Goal: Task Accomplishment & Management: Manage account settings

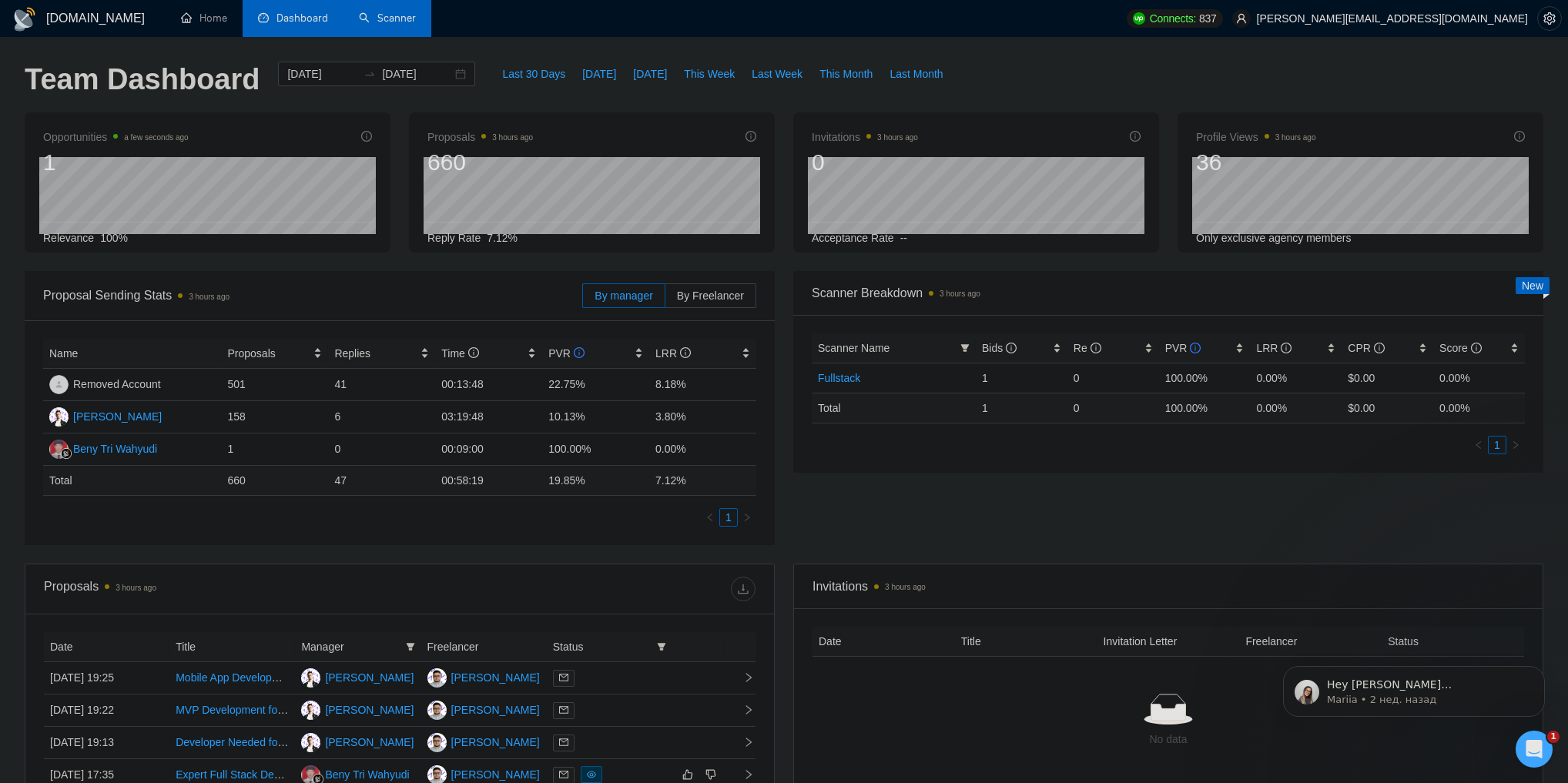
click at [391, 21] on link "Scanner" at bounding box center [388, 17] width 57 height 13
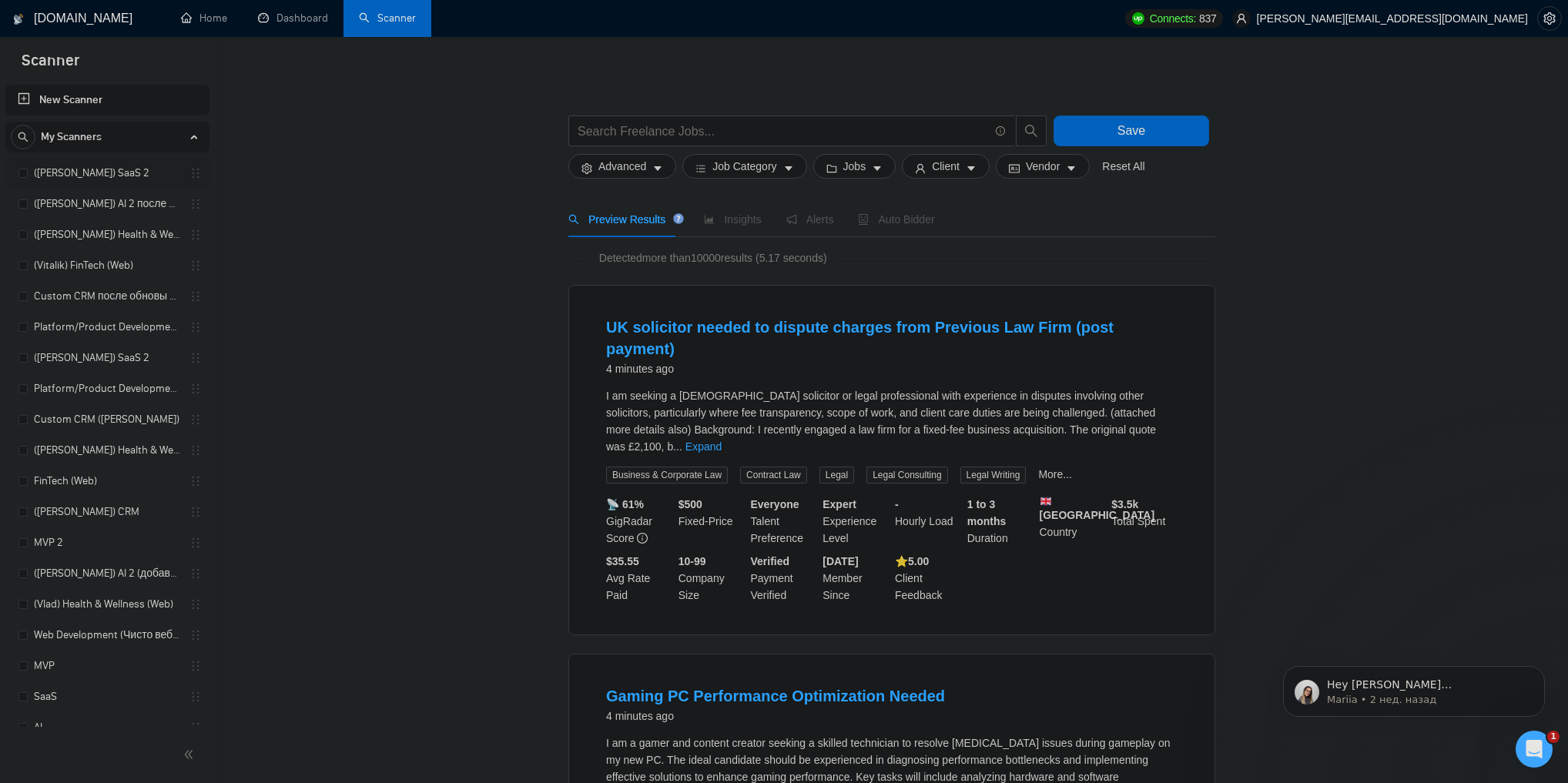
click at [94, 176] on link "([PERSON_NAME]) SaaS 2" at bounding box center [106, 173] width 146 height 31
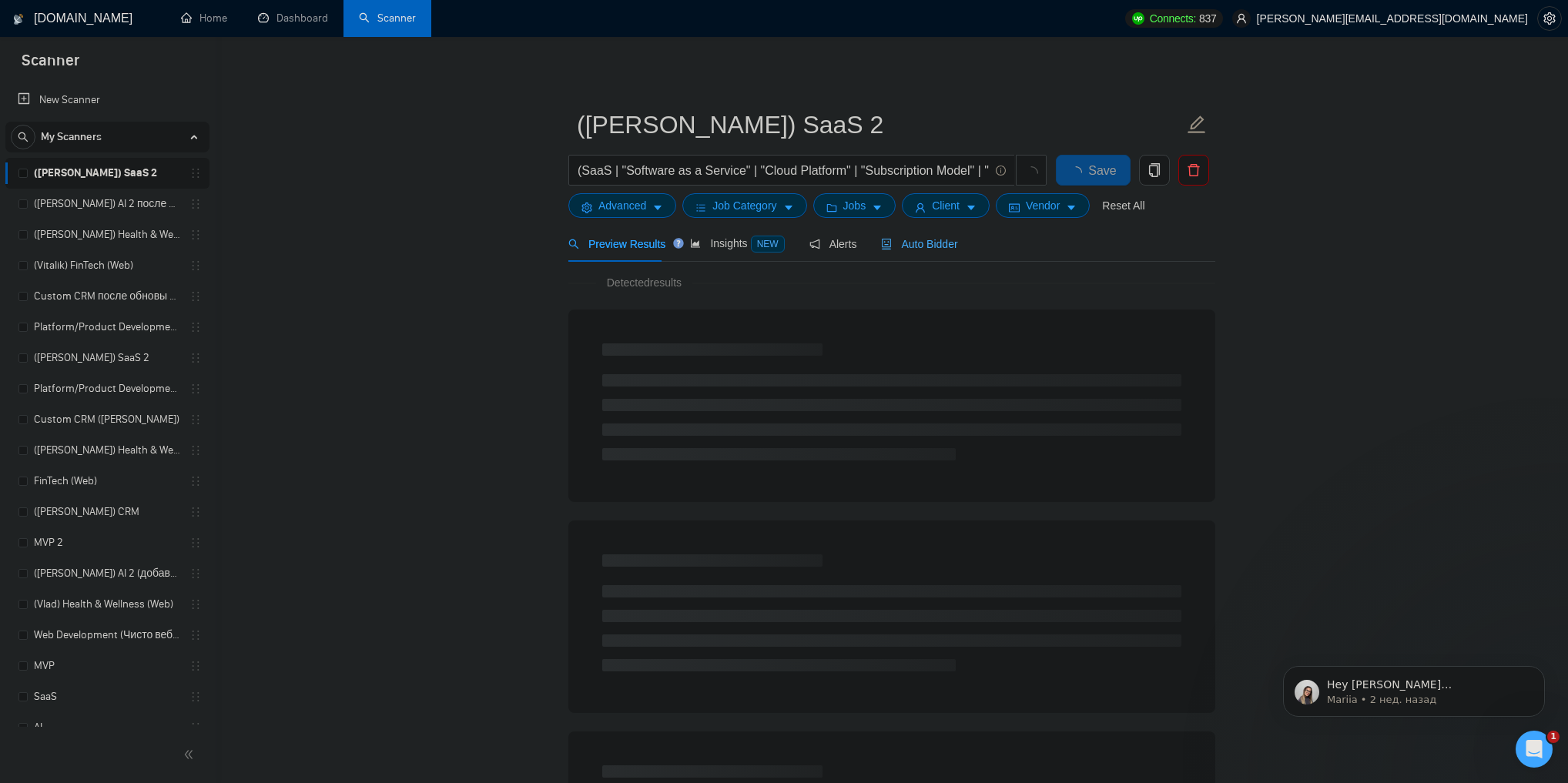
click at [904, 254] on div "Auto Bidder" at bounding box center [919, 244] width 76 height 36
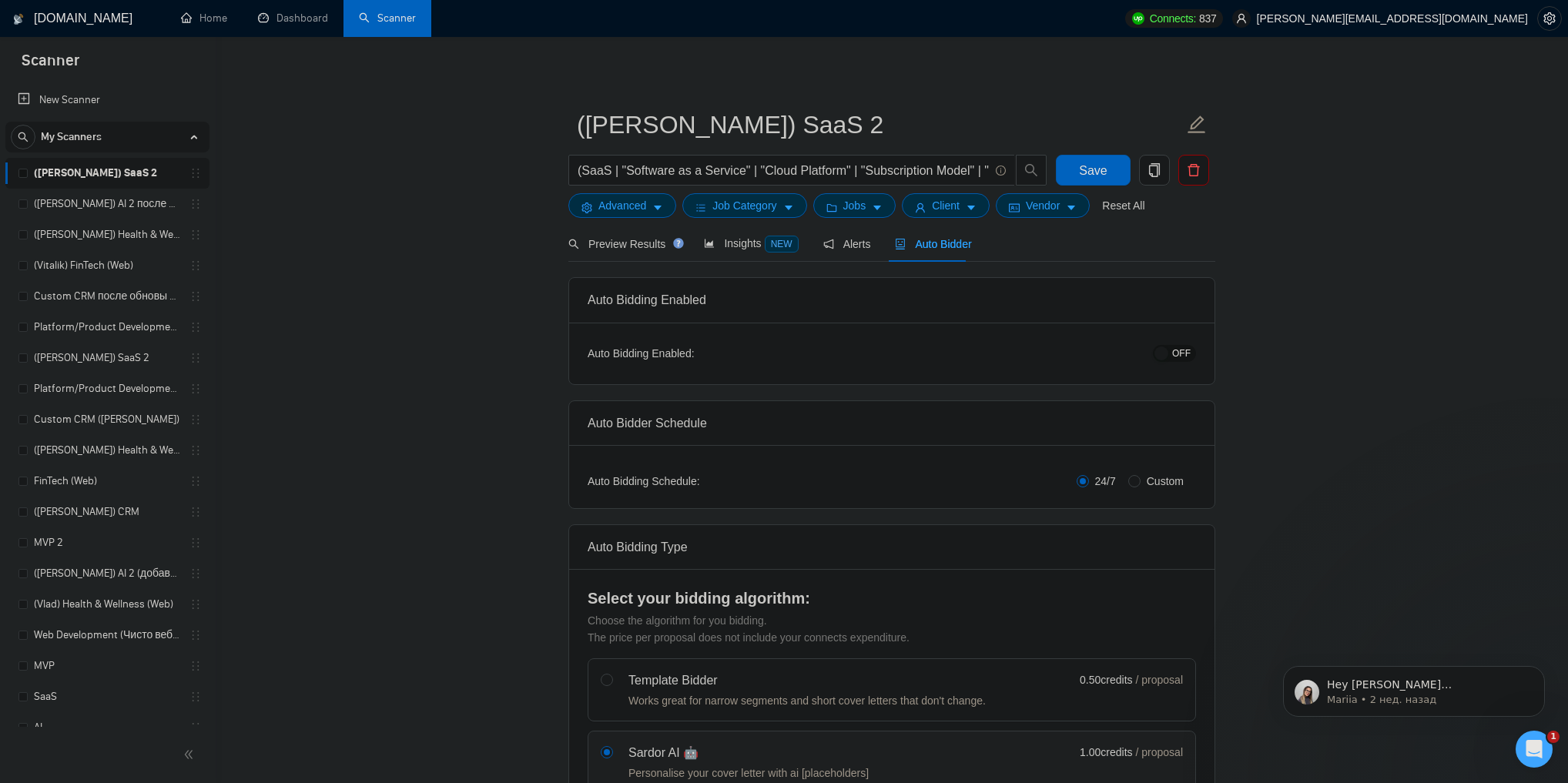
drag, startPoint x: 117, startPoint y: 207, endPoint x: 395, endPoint y: 305, distance: 294.8
click at [117, 207] on link "([PERSON_NAME]) AI 2 после обновы профиля" at bounding box center [106, 204] width 146 height 31
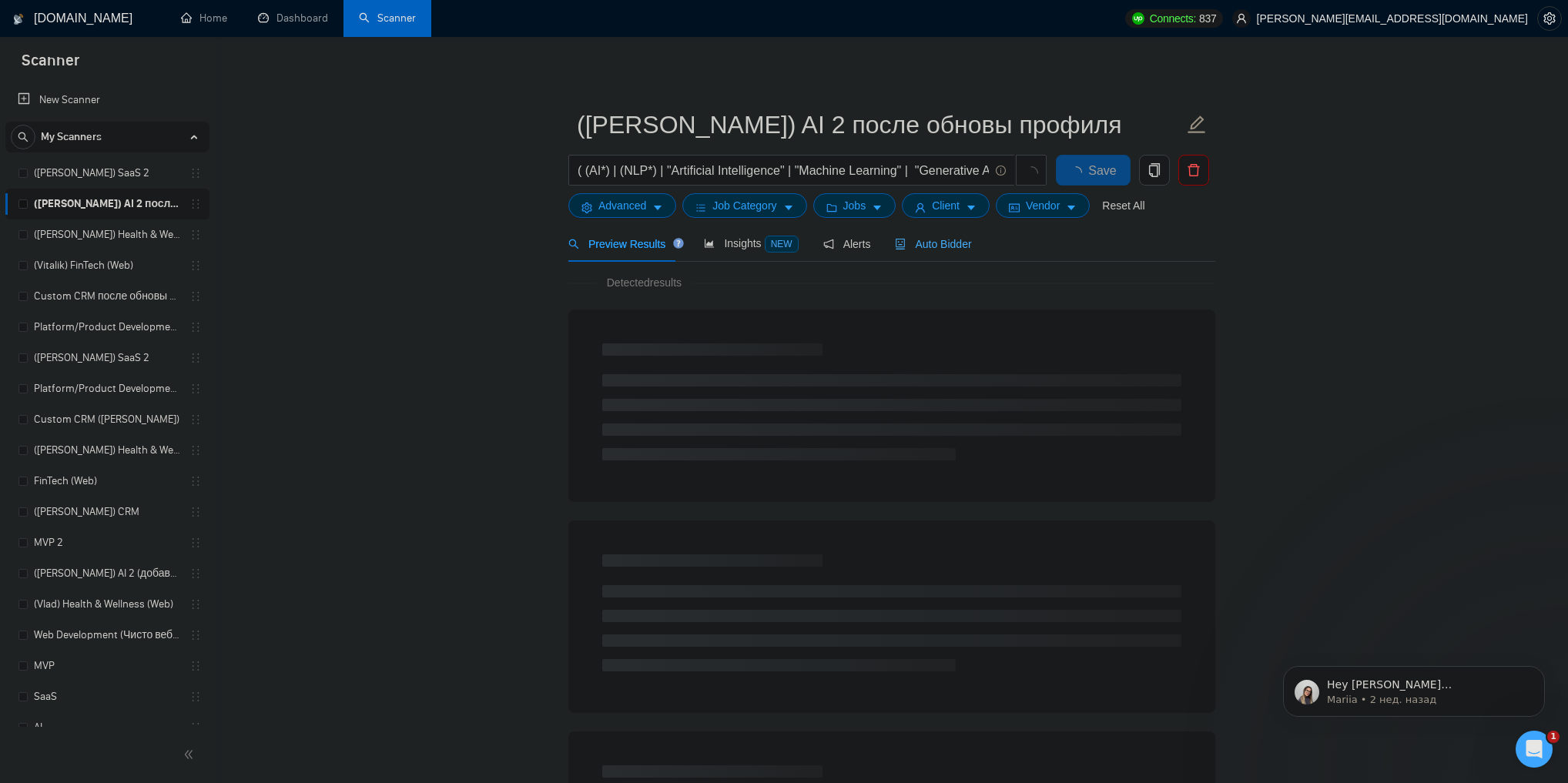
click at [909, 255] on div "Auto Bidder" at bounding box center [933, 244] width 76 height 36
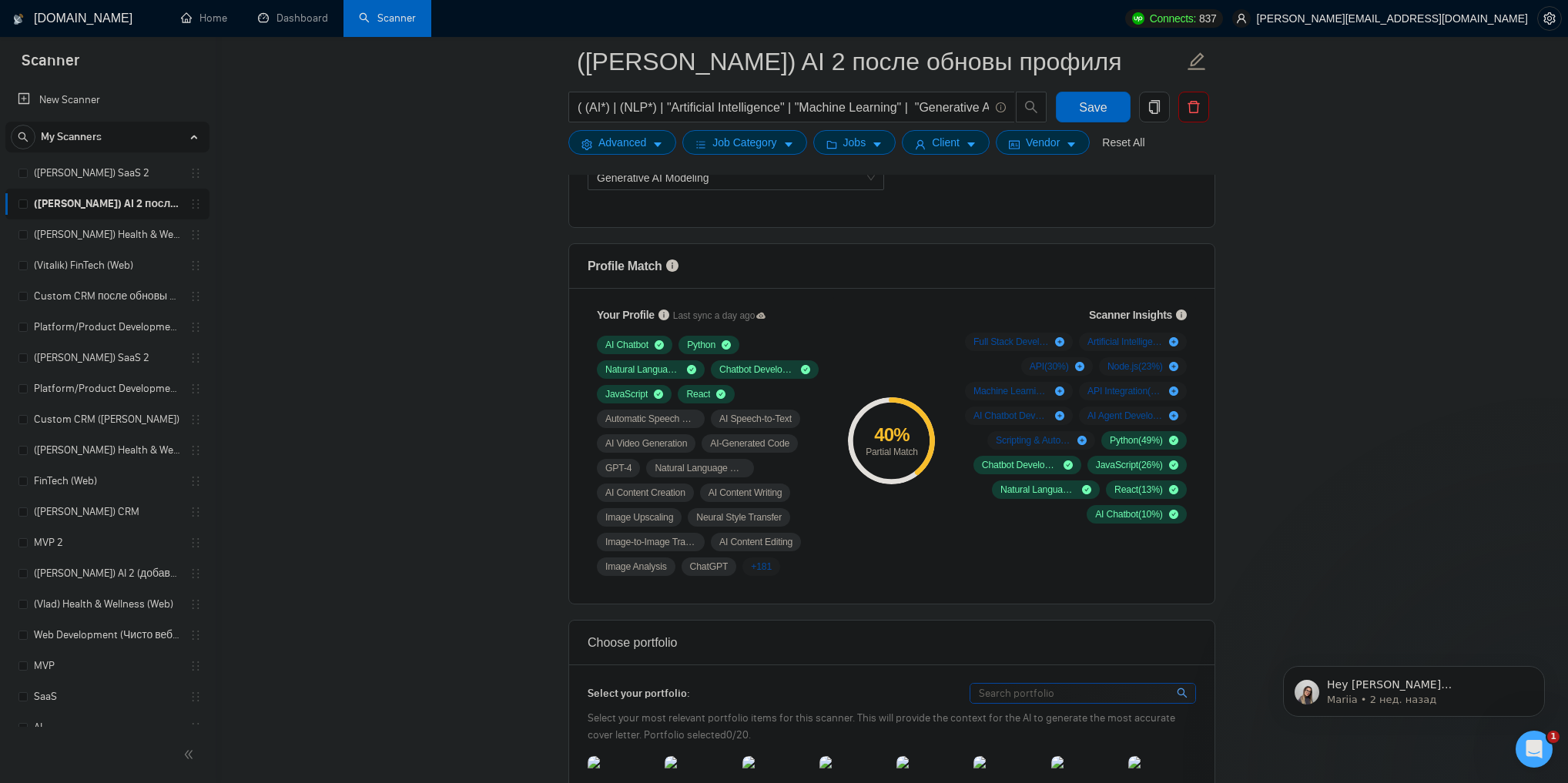
scroll to position [924, 0]
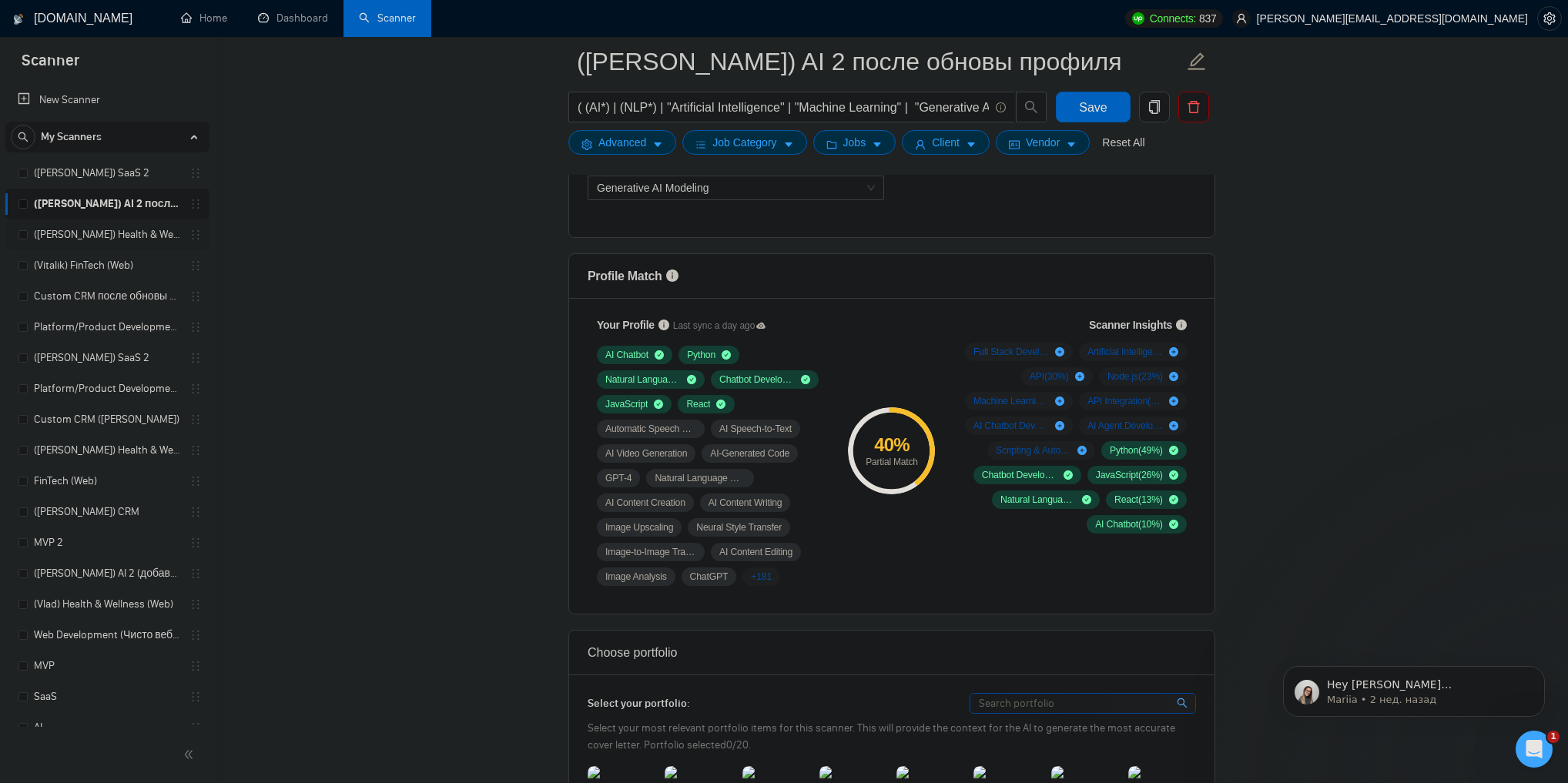
click at [125, 238] on link "([PERSON_NAME]) Health & Wellness (Web) после обновы профиля" at bounding box center [106, 235] width 146 height 31
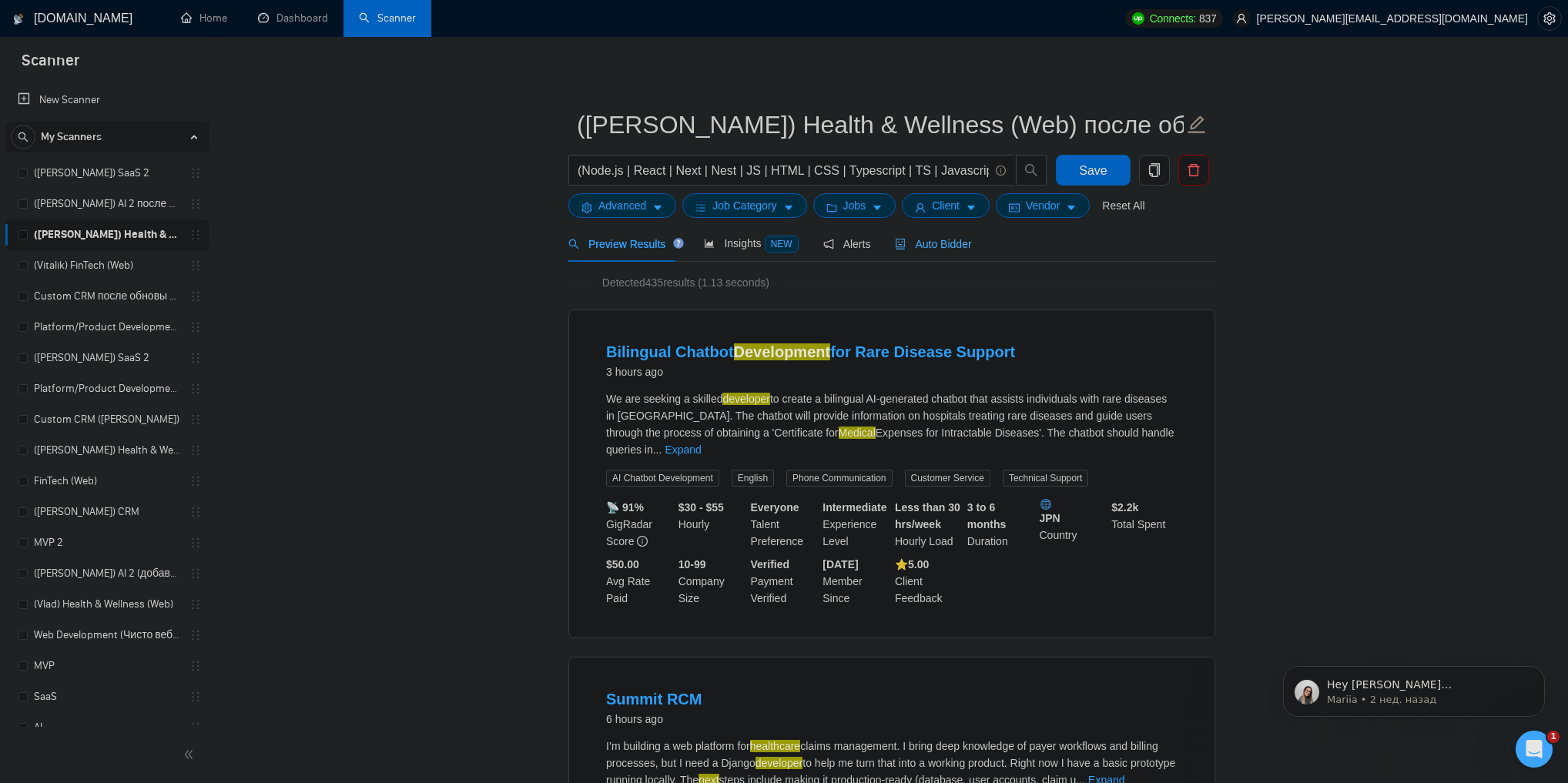
click at [917, 255] on div "Auto Bidder" at bounding box center [933, 244] width 76 height 36
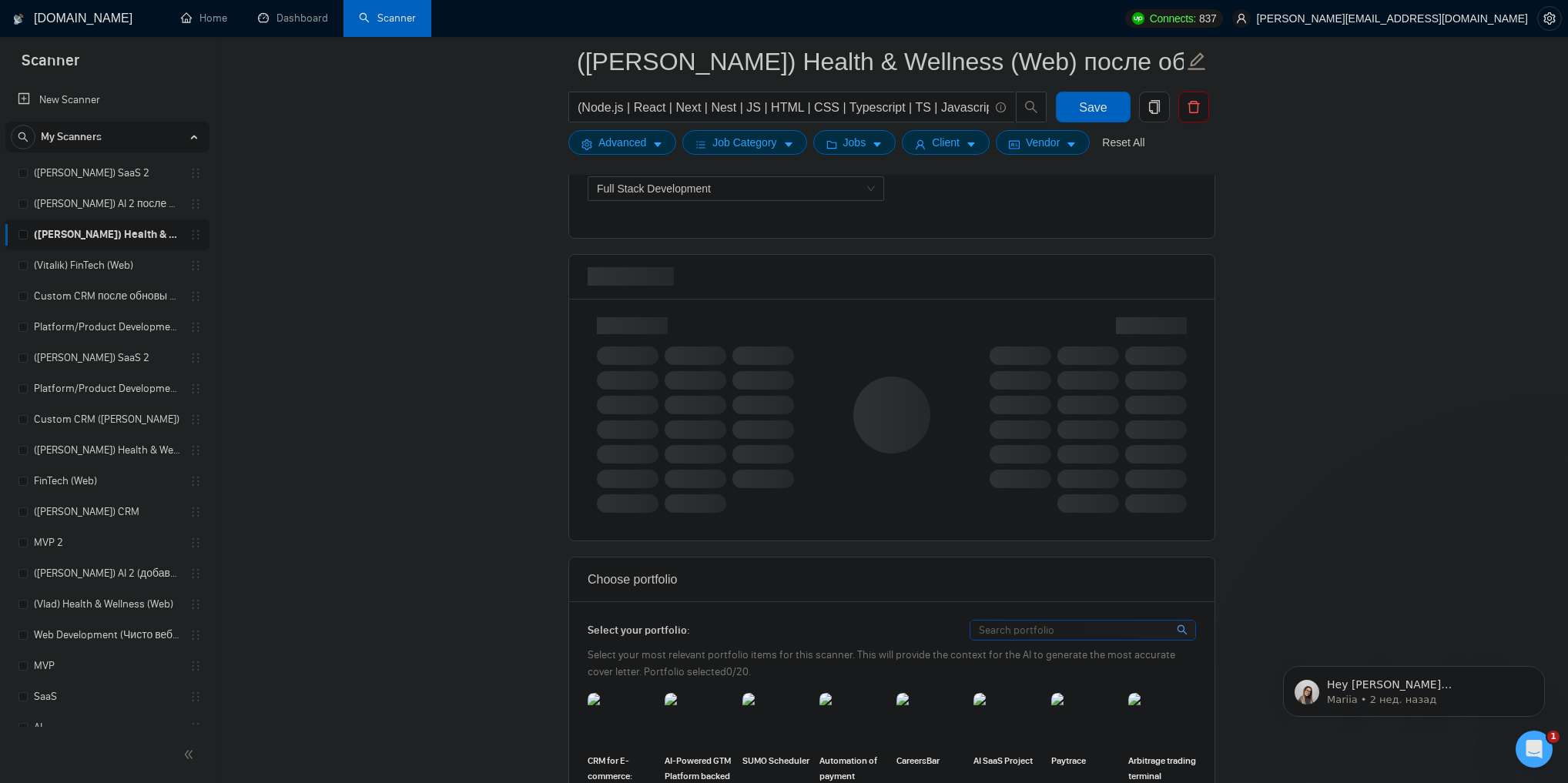
scroll to position [924, 0]
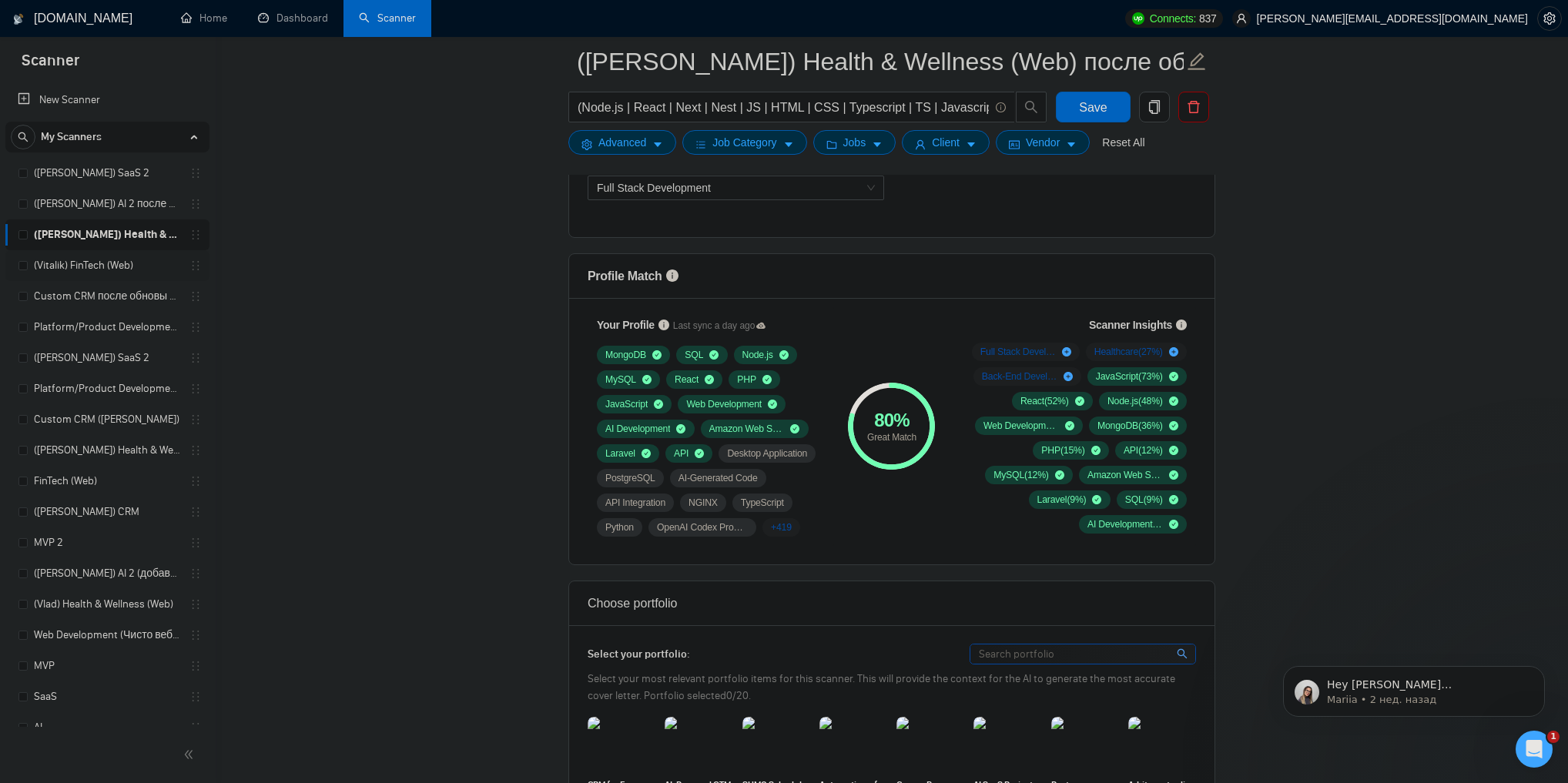
click at [101, 262] on link "(Vitalik) FinTech (Web)" at bounding box center [106, 266] width 146 height 31
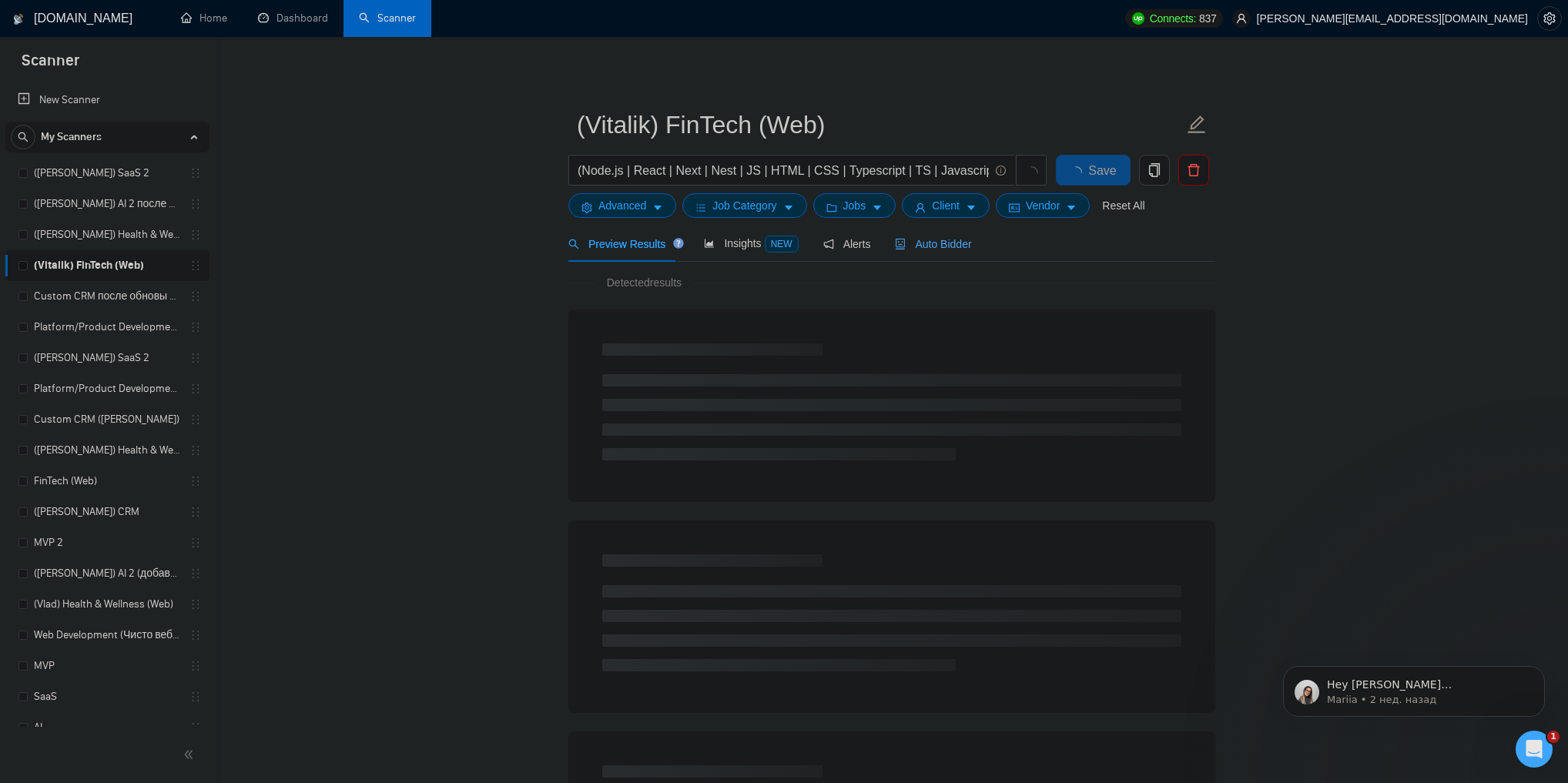
click at [918, 245] on span "Auto Bidder" at bounding box center [933, 244] width 76 height 12
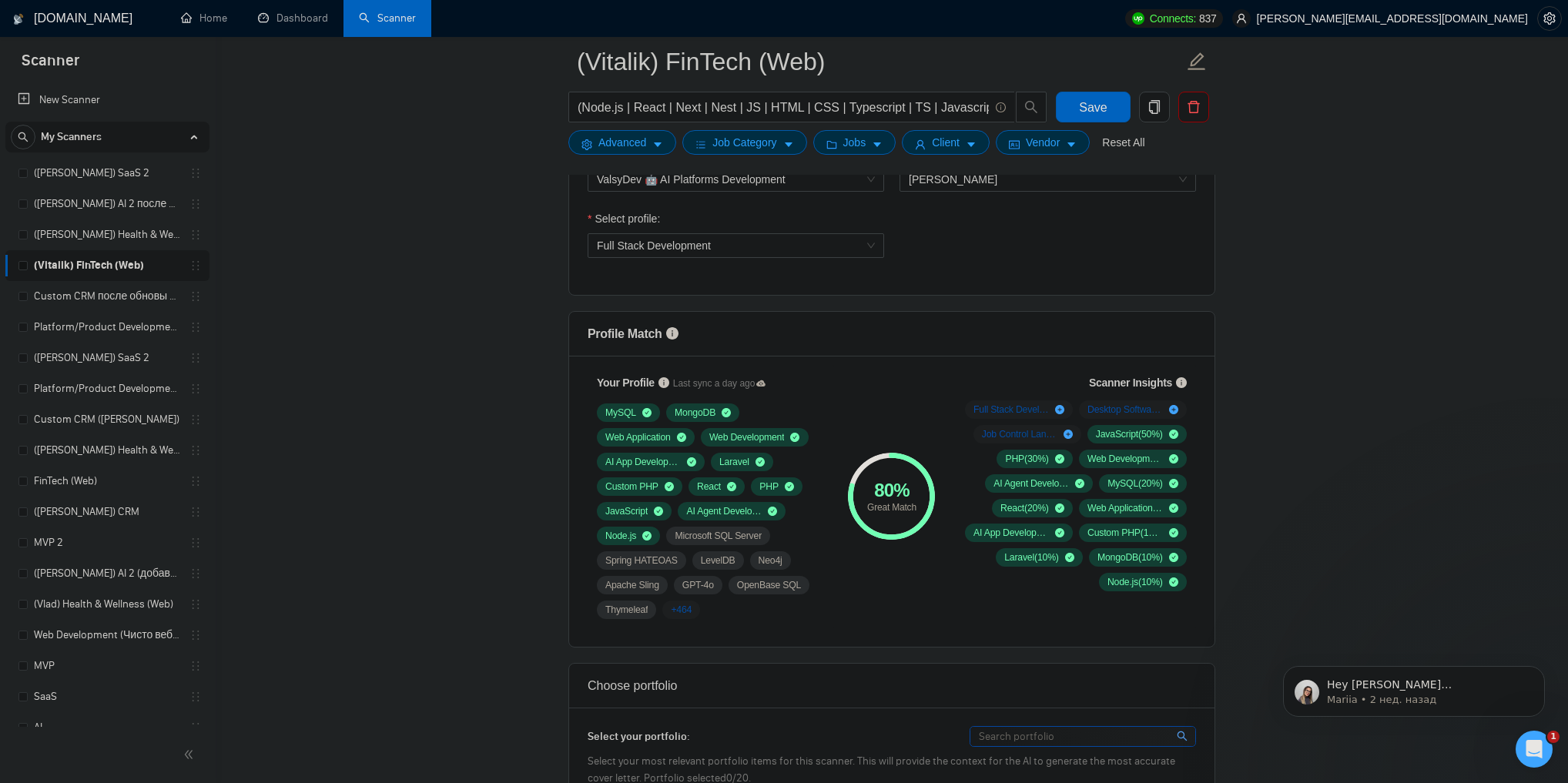
scroll to position [924, 0]
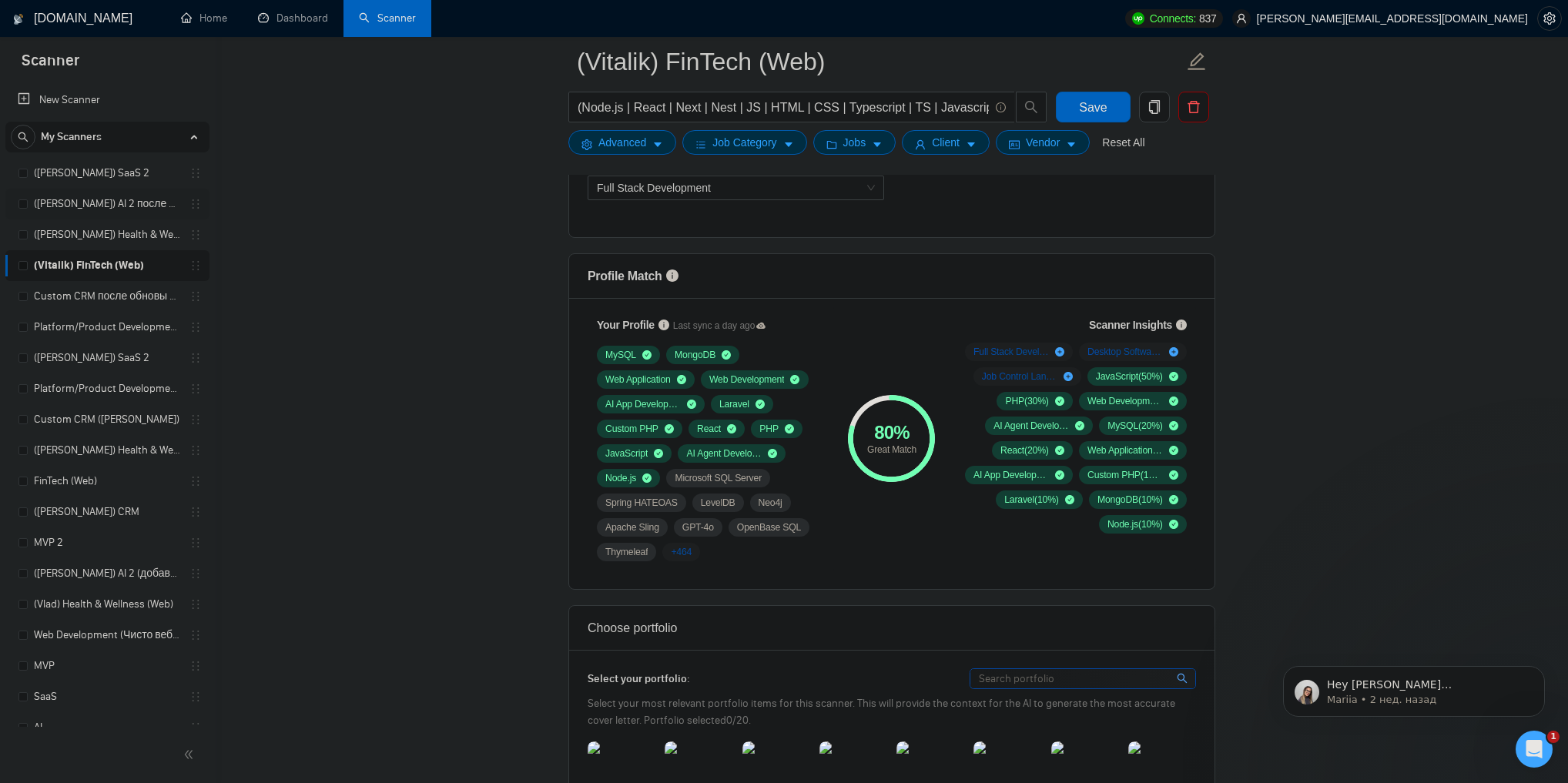
click at [126, 211] on link "([PERSON_NAME]) AI 2 после обновы профиля" at bounding box center [106, 204] width 146 height 31
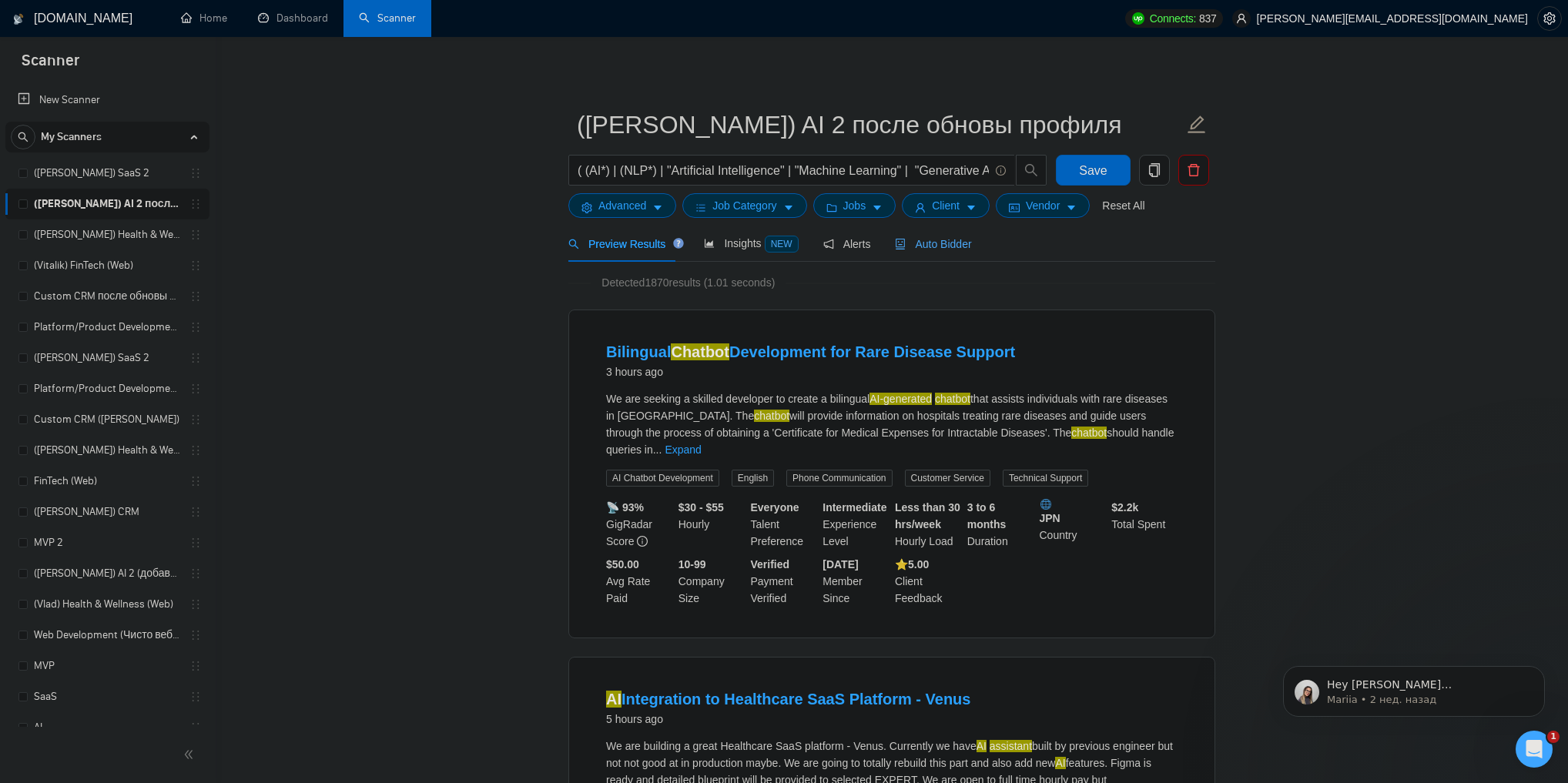
click at [952, 249] on span "Auto Bidder" at bounding box center [933, 244] width 76 height 12
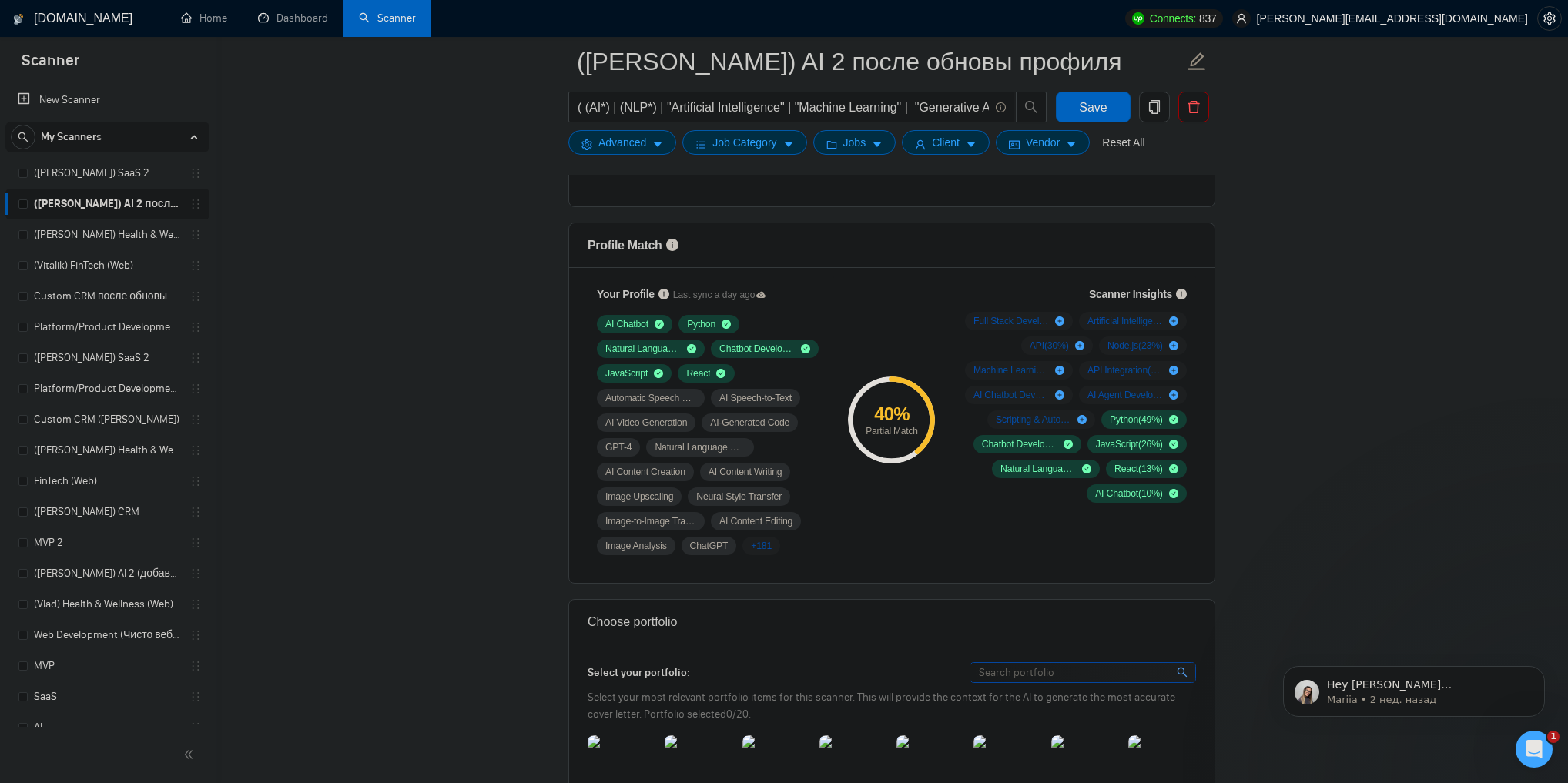
scroll to position [985, 0]
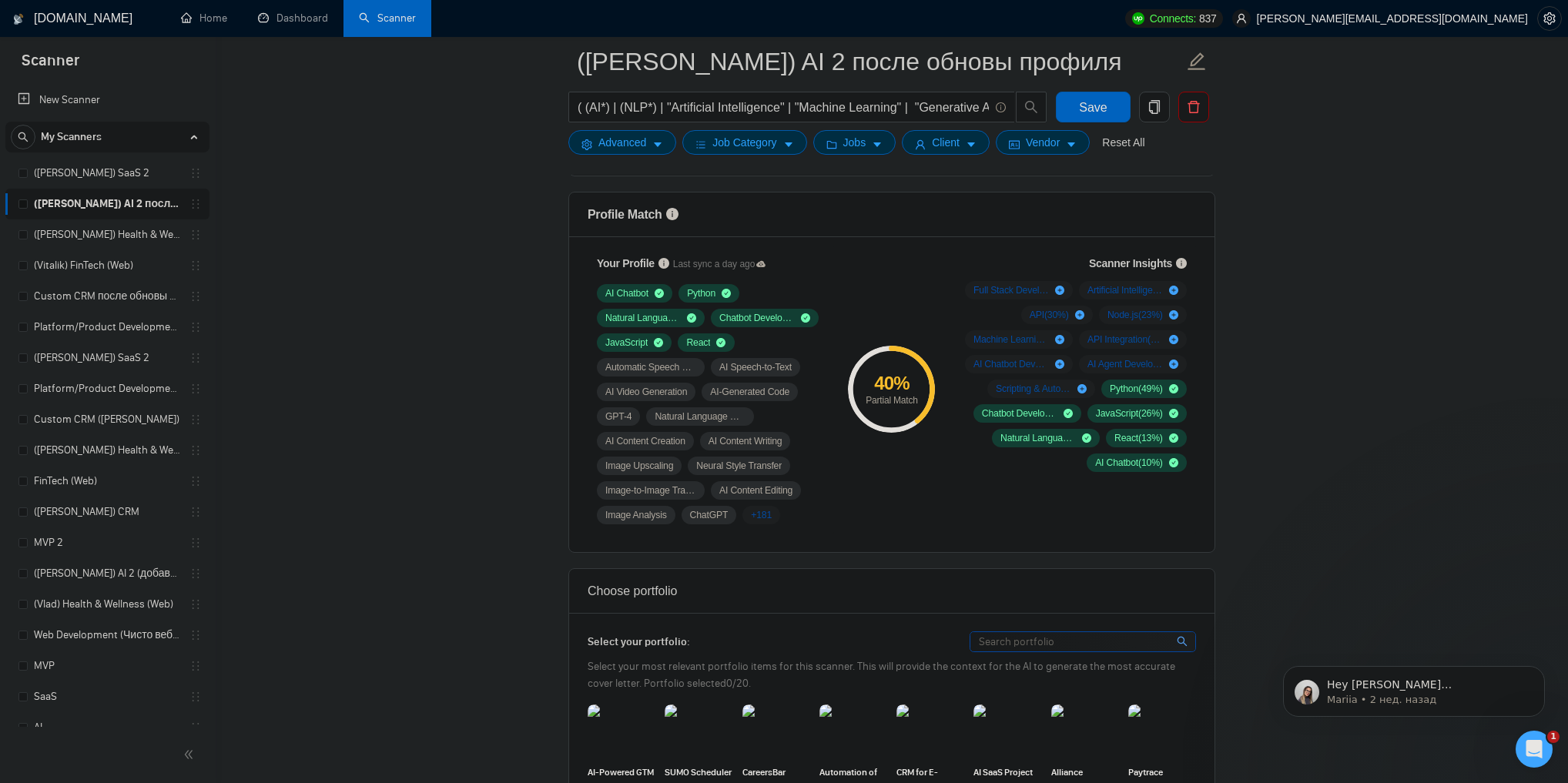
click at [876, 379] on div "40 %" at bounding box center [891, 383] width 87 height 18
drag, startPoint x: 876, startPoint y: 379, endPoint x: 920, endPoint y: 395, distance: 46.8
click at [920, 395] on div "40 % Partial Match" at bounding box center [891, 390] width 87 height 31
click at [916, 395] on div "Partial Match" at bounding box center [891, 400] width 87 height 10
click at [883, 388] on div "40 % Partial Match" at bounding box center [891, 390] width 87 height 31
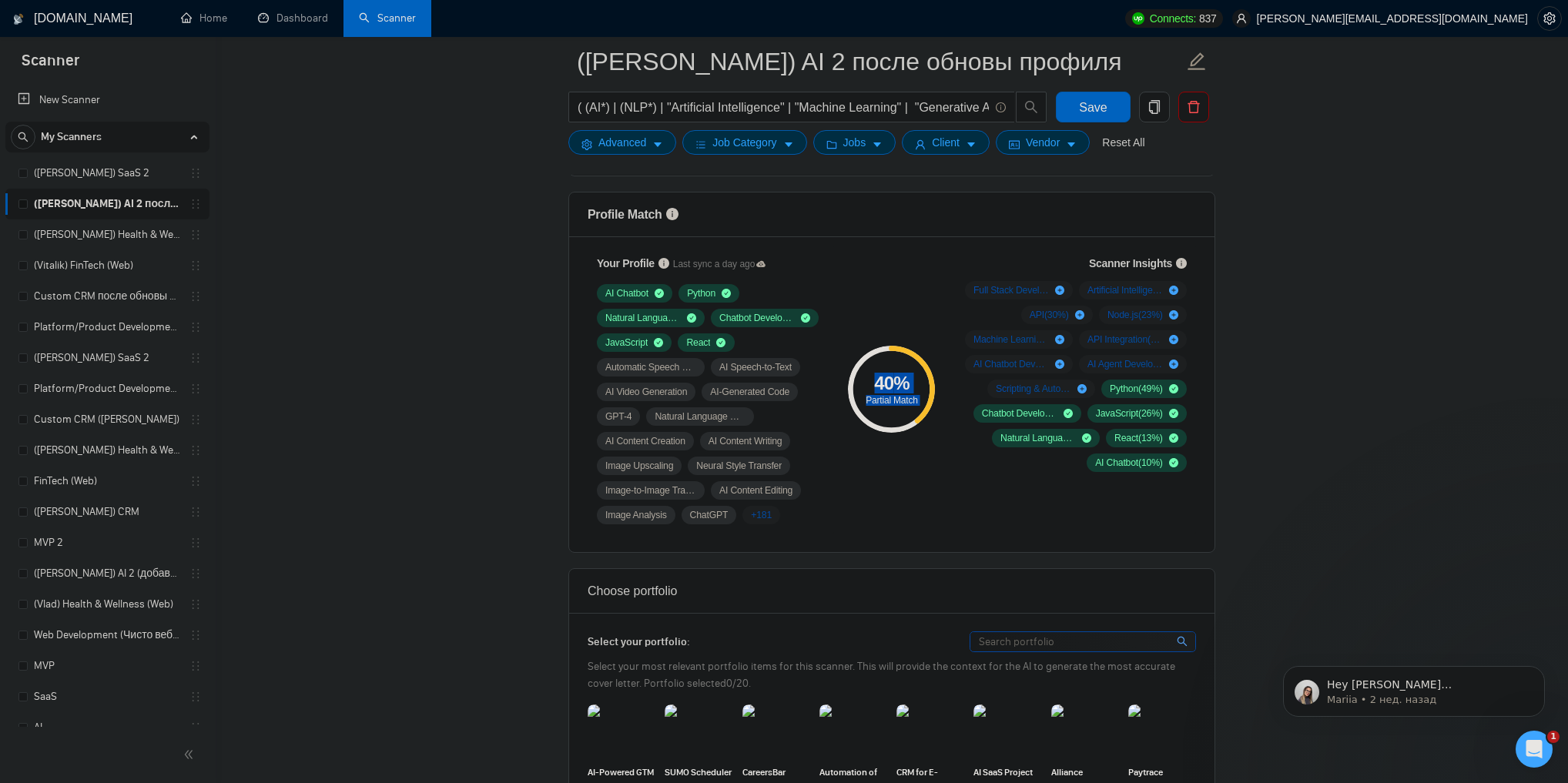
click at [883, 388] on div "40 %" at bounding box center [891, 383] width 87 height 18
drag, startPoint x: 883, startPoint y: 388, endPoint x: 912, endPoint y: 396, distance: 30.1
click at [912, 396] on div "40 % Partial Match" at bounding box center [891, 390] width 87 height 31
click at [912, 396] on div "Partial Match" at bounding box center [891, 400] width 87 height 10
drag, startPoint x: 912, startPoint y: 396, endPoint x: 890, endPoint y: 387, distance: 23.8
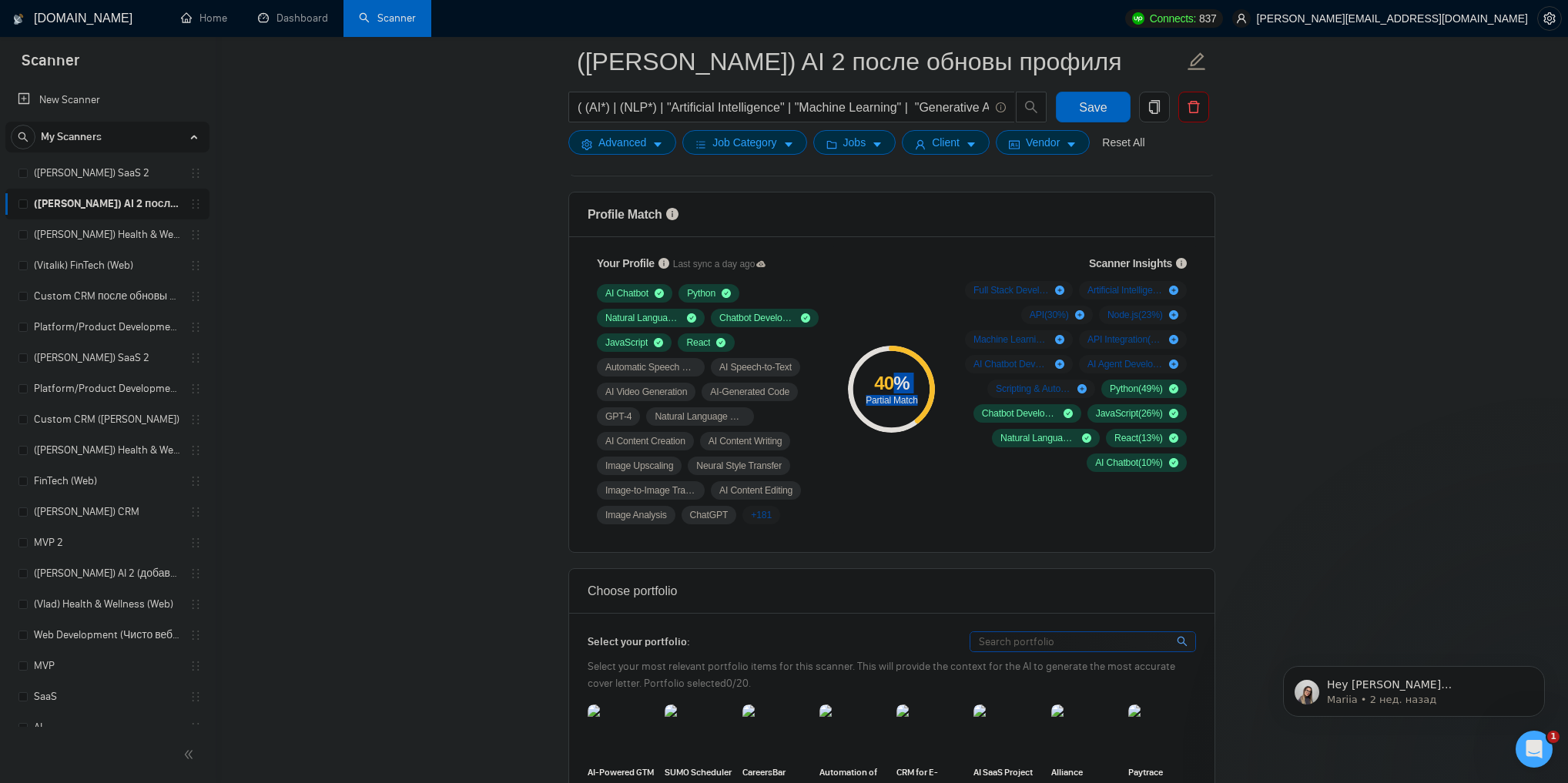
click at [890, 387] on div "40 % Partial Match" at bounding box center [891, 390] width 87 height 31
click at [890, 387] on div "40 %" at bounding box center [891, 383] width 87 height 18
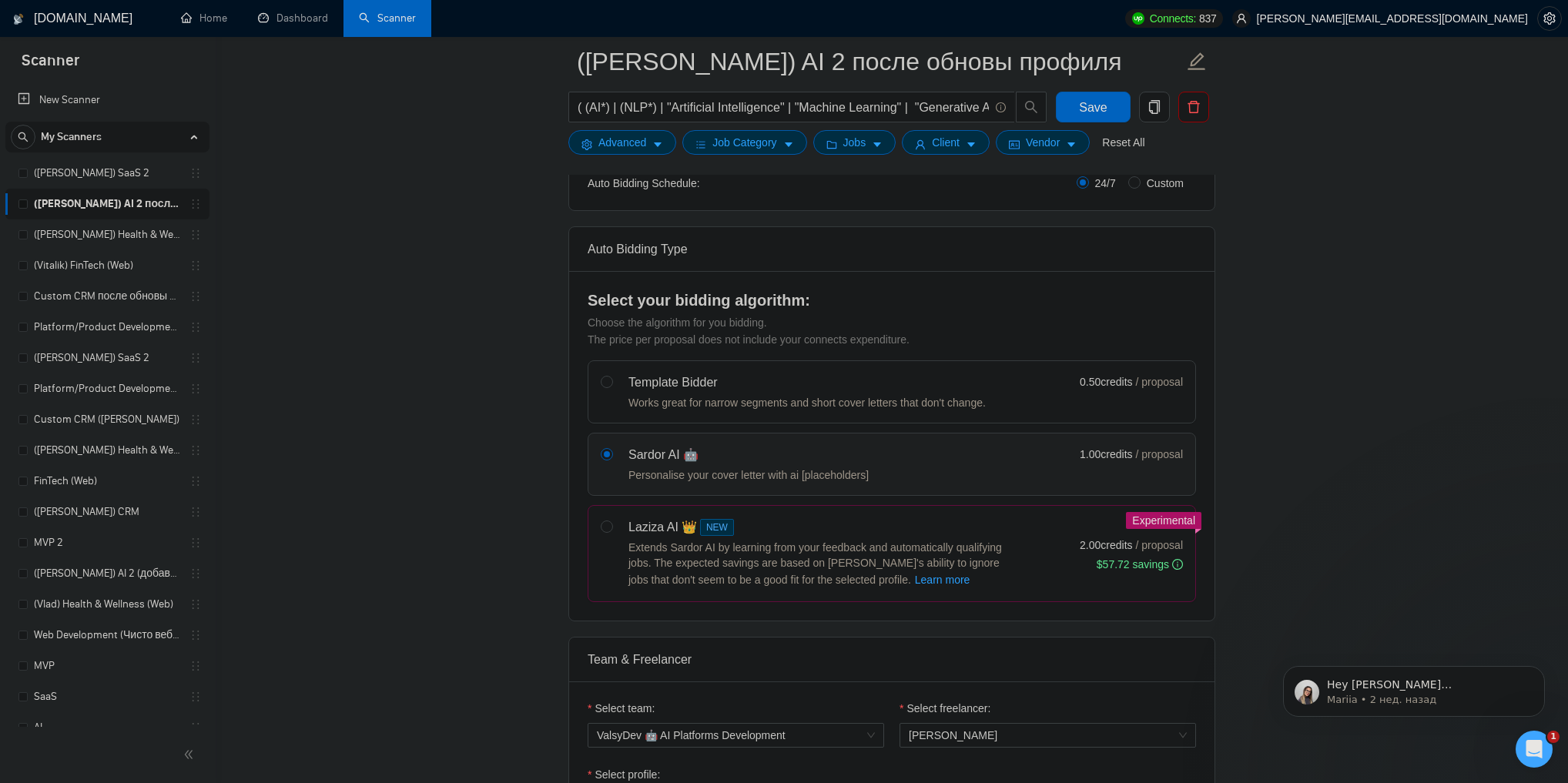
scroll to position [0, 0]
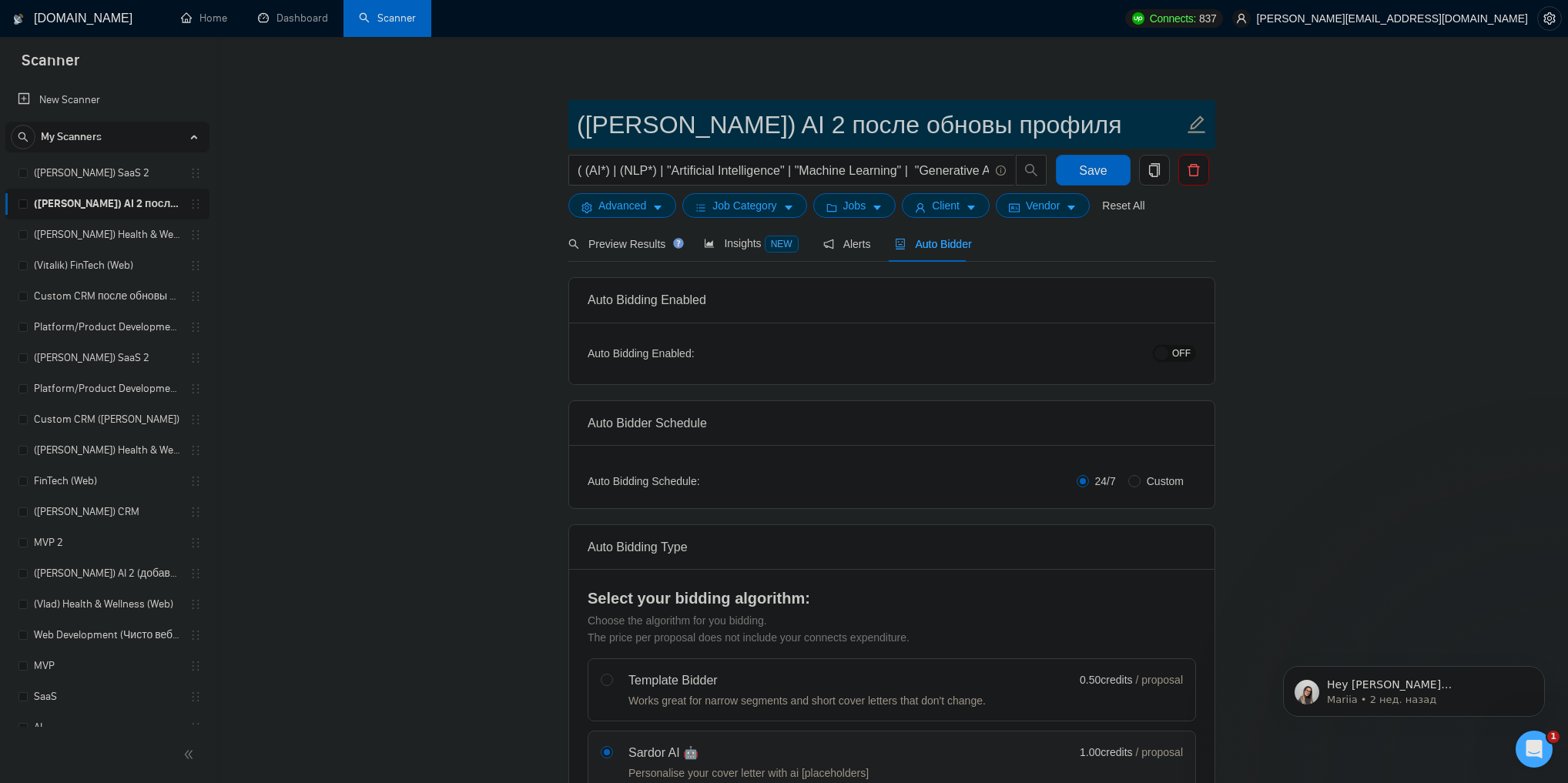
drag, startPoint x: 570, startPoint y: 114, endPoint x: 979, endPoint y: 119, distance: 409.0
click at [979, 119] on span "([PERSON_NAME]) AI 2 после обновы профиля" at bounding box center [892, 125] width 647 height 48
drag, startPoint x: 979, startPoint y: 119, endPoint x: 579, endPoint y: 130, distance: 400.2
click at [579, 130] on input "([PERSON_NAME]) AI 2 после обновы профиля" at bounding box center [880, 125] width 607 height 38
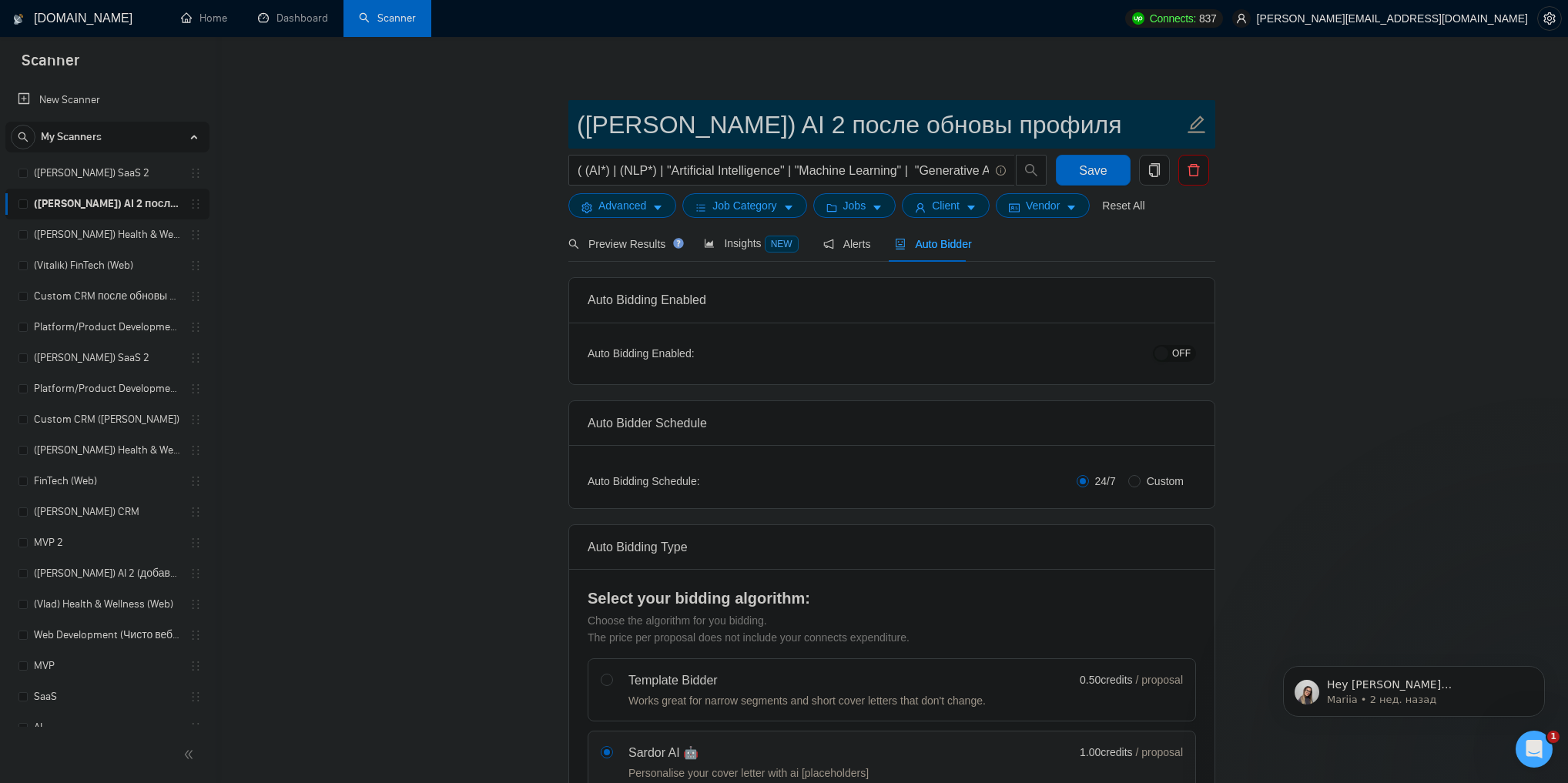
drag, startPoint x: 579, startPoint y: 130, endPoint x: 967, endPoint y: 127, distance: 388.0
click at [966, 128] on input "([PERSON_NAME]) AI 2 после обновы профиля" at bounding box center [880, 125] width 607 height 38
click at [995, 125] on input "([PERSON_NAME]) AI 2 после обновы профиля" at bounding box center [880, 125] width 607 height 38
drag, startPoint x: 995, startPoint y: 125, endPoint x: 577, endPoint y: 125, distance: 418.0
click at [577, 125] on input "([PERSON_NAME]) AI 2 после обновы профиля" at bounding box center [880, 125] width 607 height 38
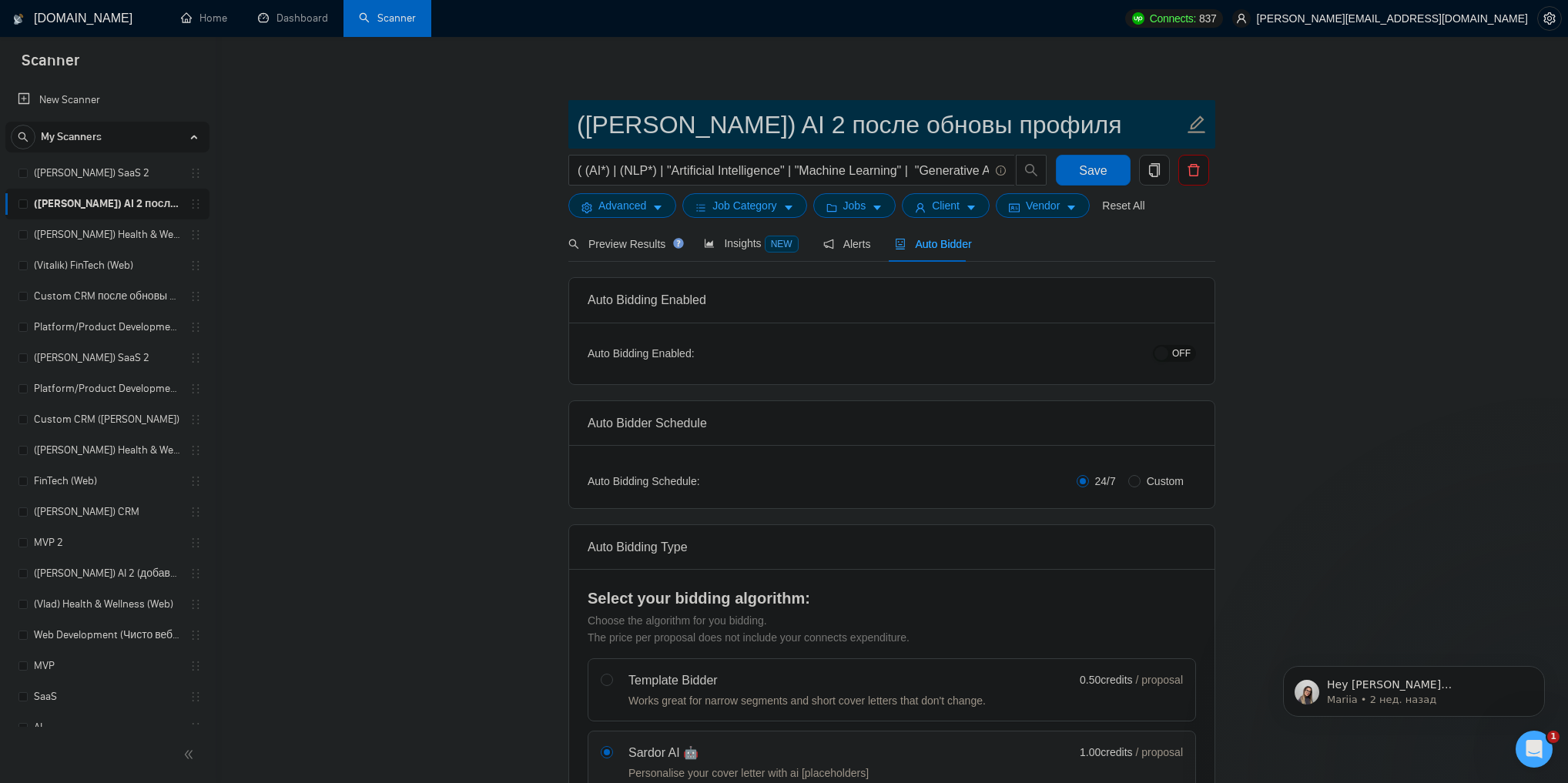
click at [577, 125] on input "([PERSON_NAME]) AI 2 после обновы профиля" at bounding box center [880, 125] width 607 height 38
drag, startPoint x: 577, startPoint y: 125, endPoint x: 996, endPoint y: 129, distance: 419.0
click at [996, 129] on input "([PERSON_NAME]) AI 2 после обновы профиля" at bounding box center [880, 125] width 607 height 38
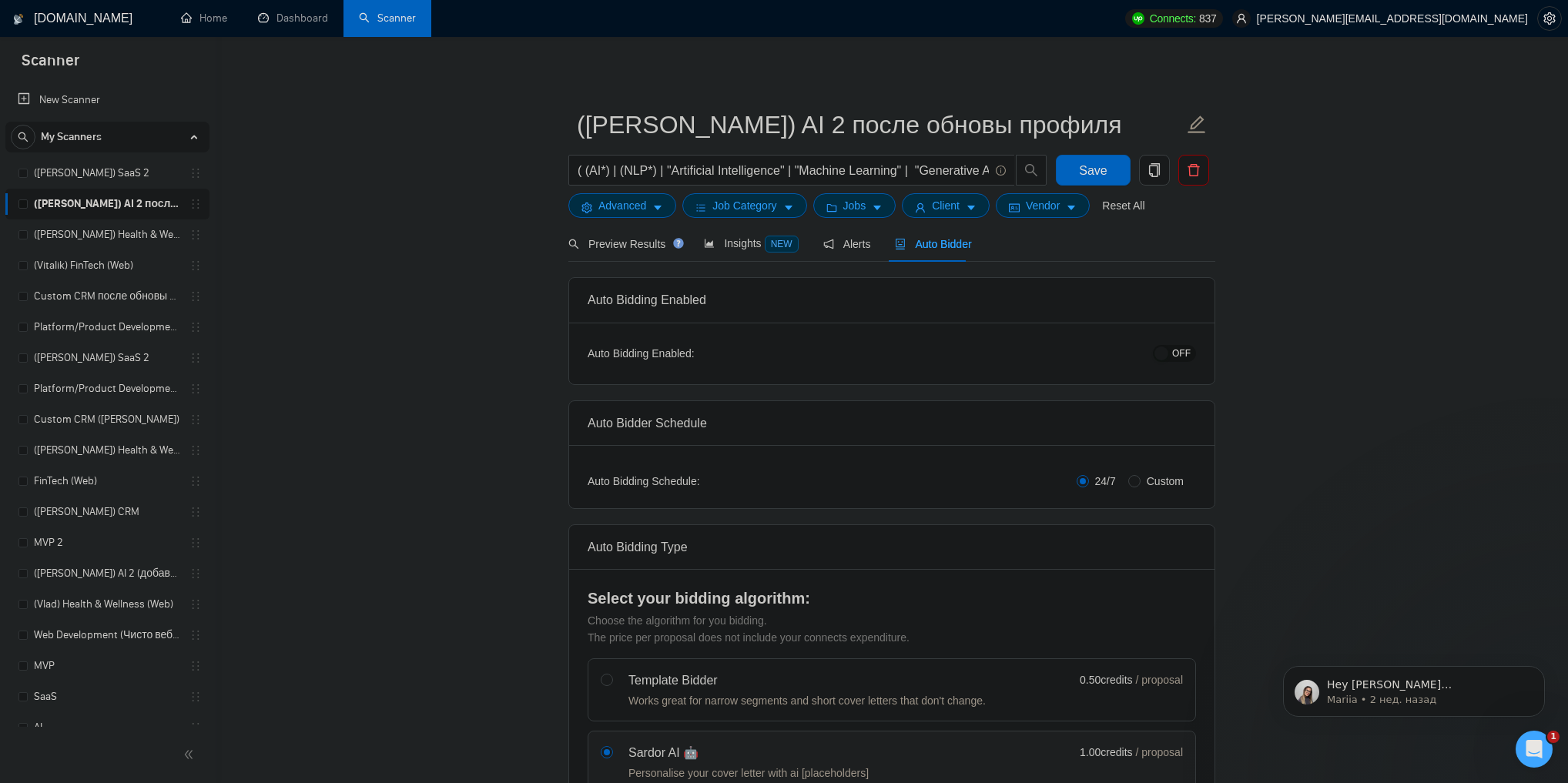
click at [113, 171] on link "([PERSON_NAME]) SaaS 2" at bounding box center [106, 173] width 146 height 31
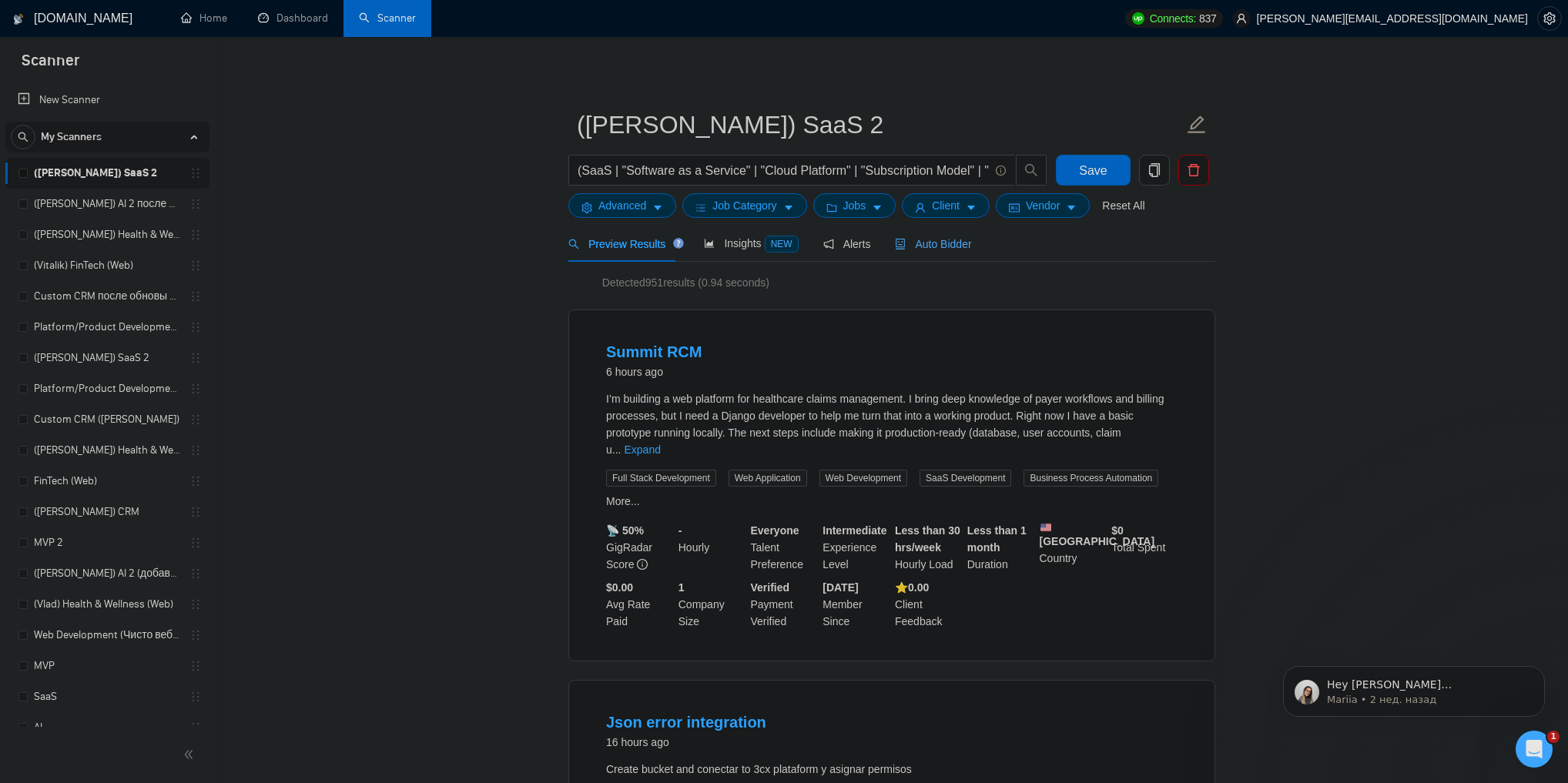
click at [957, 240] on span "Auto Bidder" at bounding box center [933, 244] width 76 height 12
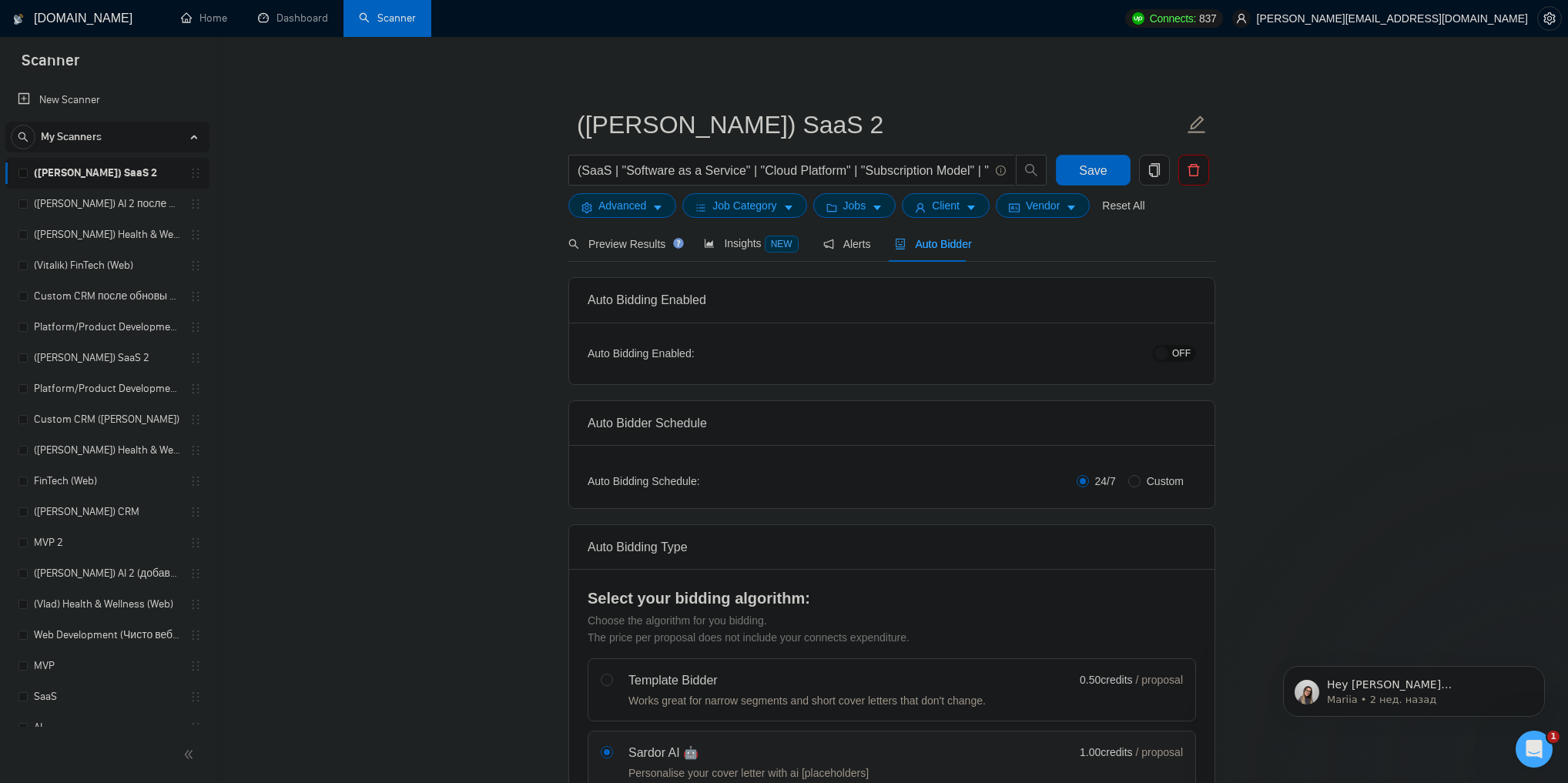
click at [1193, 354] on button "OFF" at bounding box center [1174, 354] width 43 height 17
click at [1091, 171] on span "Save" at bounding box center [1093, 170] width 28 height 19
drag, startPoint x: 117, startPoint y: 234, endPoint x: 342, endPoint y: 244, distance: 225.2
click at [117, 234] on link "([PERSON_NAME]) Health & Wellness (Web) после обновы профиля" at bounding box center [106, 235] width 146 height 31
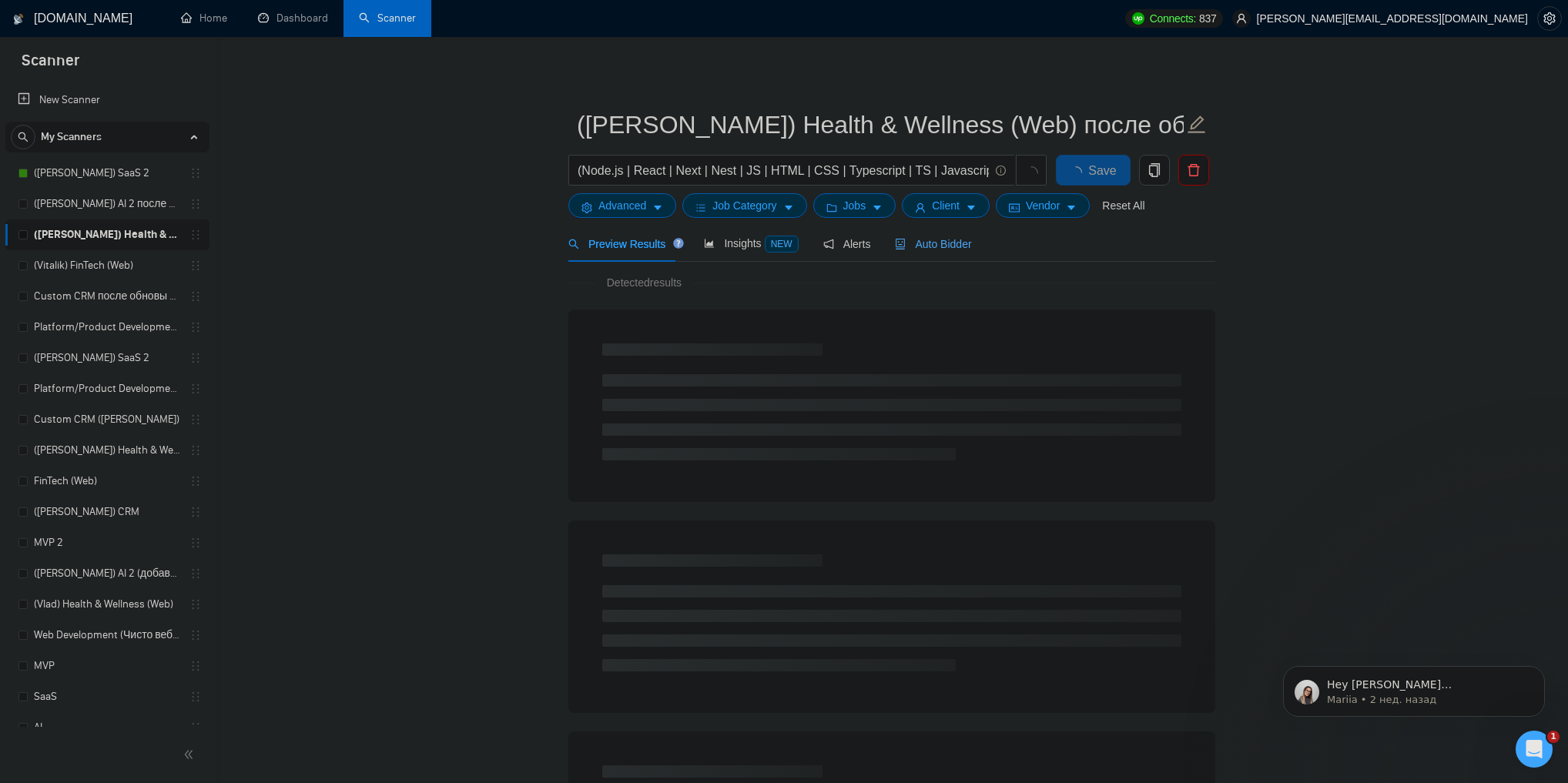
click at [949, 247] on span "Auto Bidder" at bounding box center [933, 244] width 76 height 12
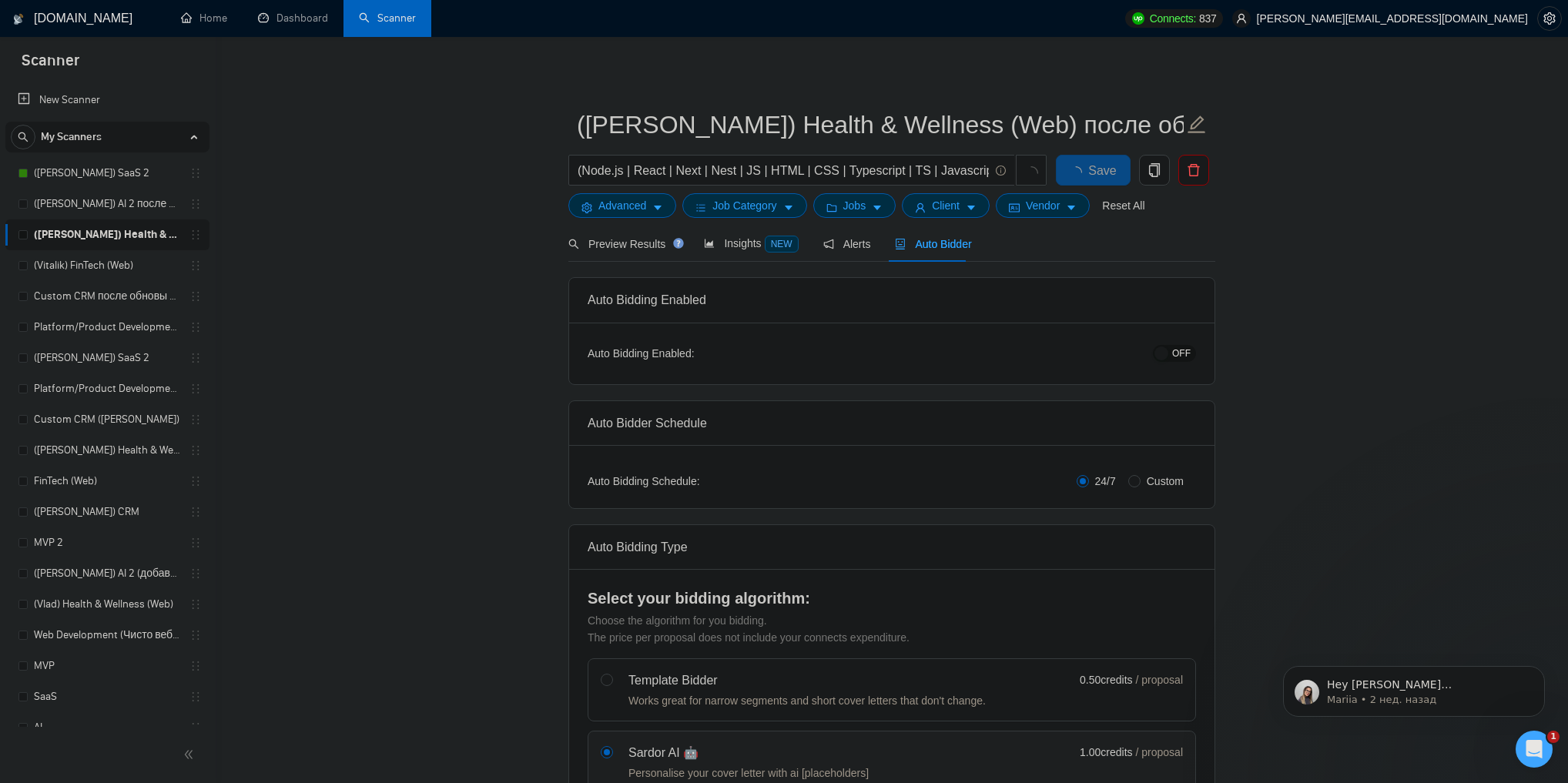
click at [1186, 350] on span "OFF" at bounding box center [1181, 354] width 18 height 17
click at [1102, 174] on span "Save" at bounding box center [1093, 170] width 28 height 19
